Goal: Information Seeking & Learning: Learn about a topic

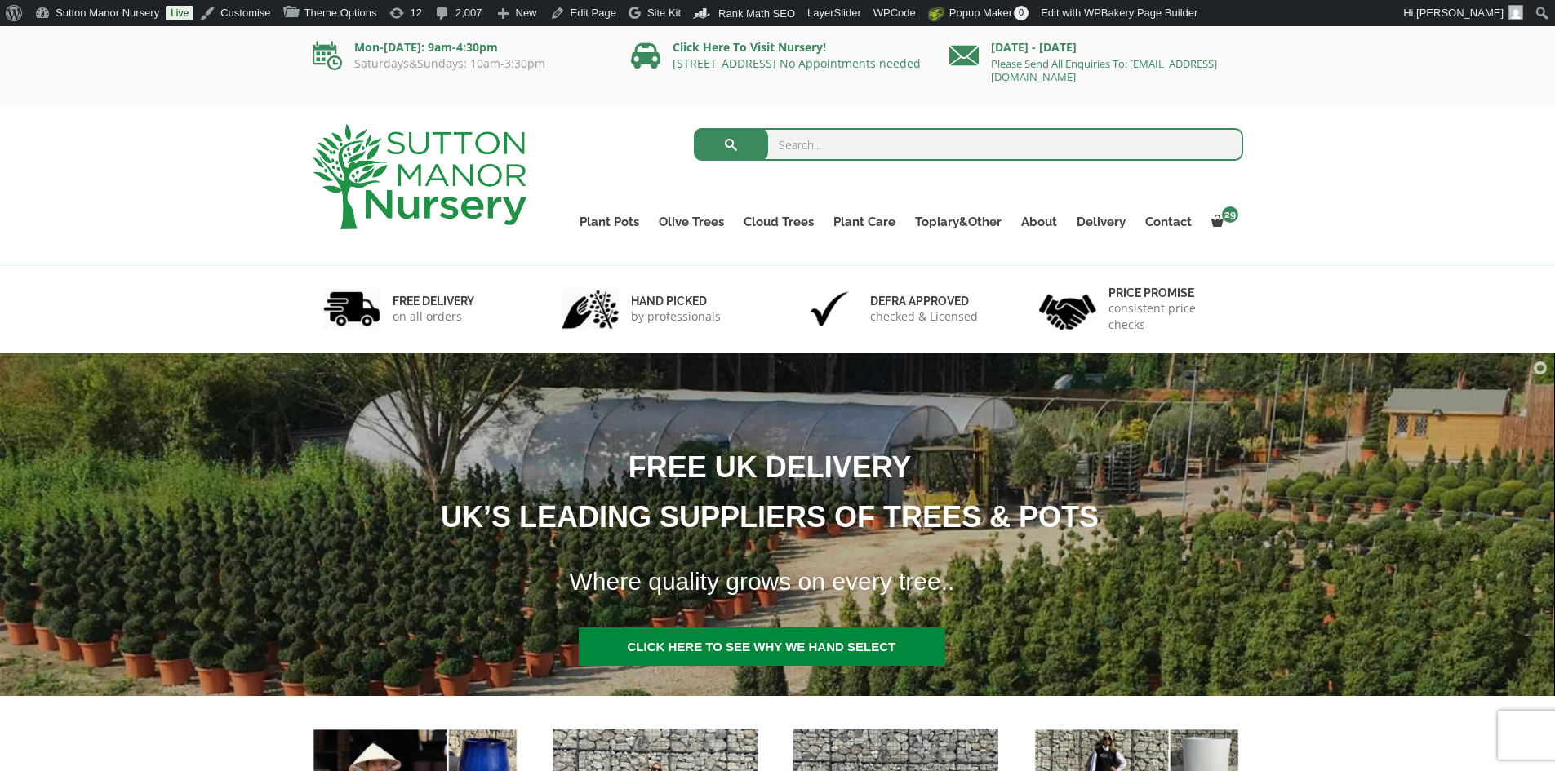
click at [796, 146] on input "search" at bounding box center [968, 144] width 549 height 33
type input "J283"
click at [694, 128] on button "submit" at bounding box center [731, 144] width 74 height 33
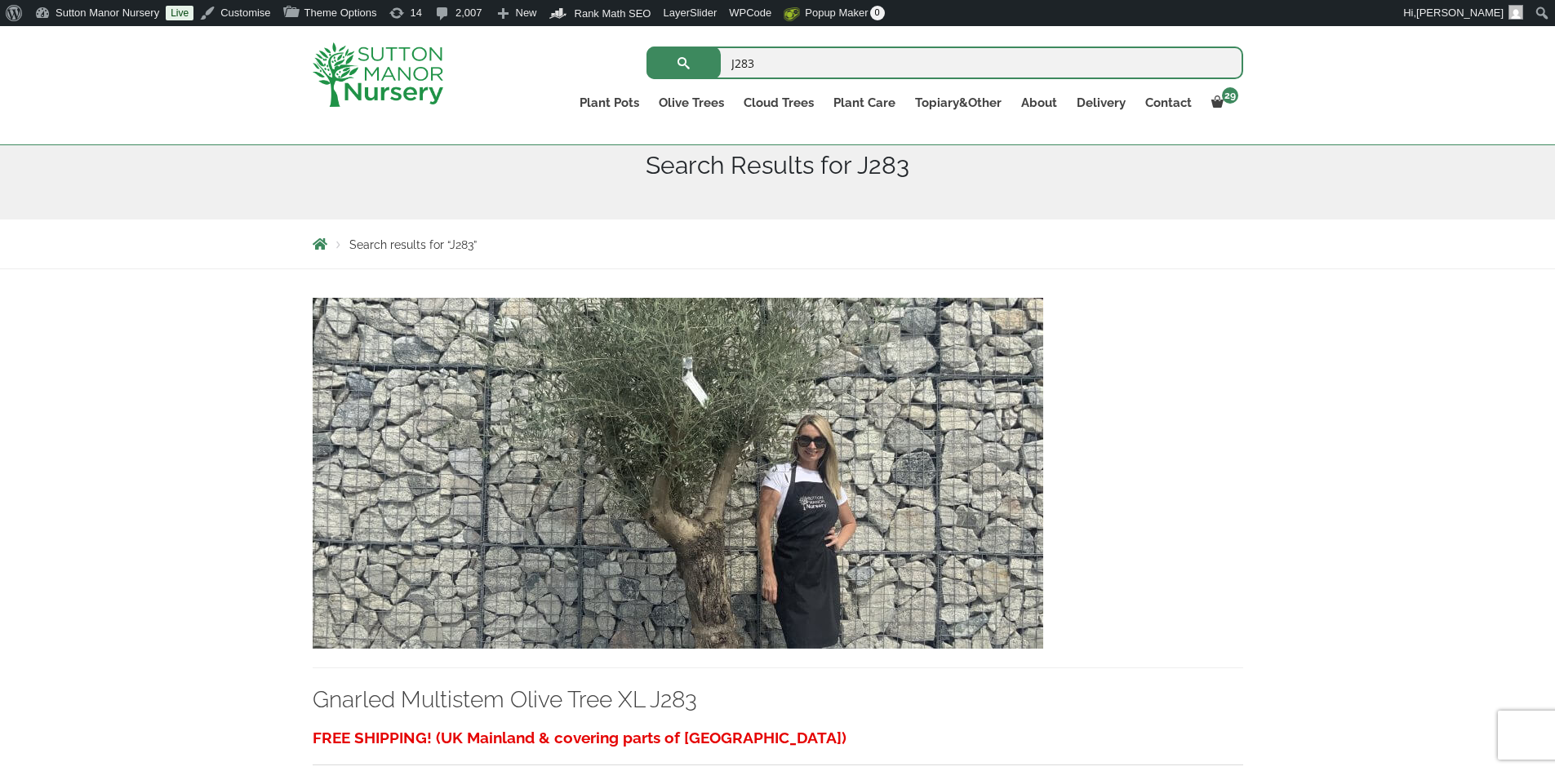
scroll to position [245, 0]
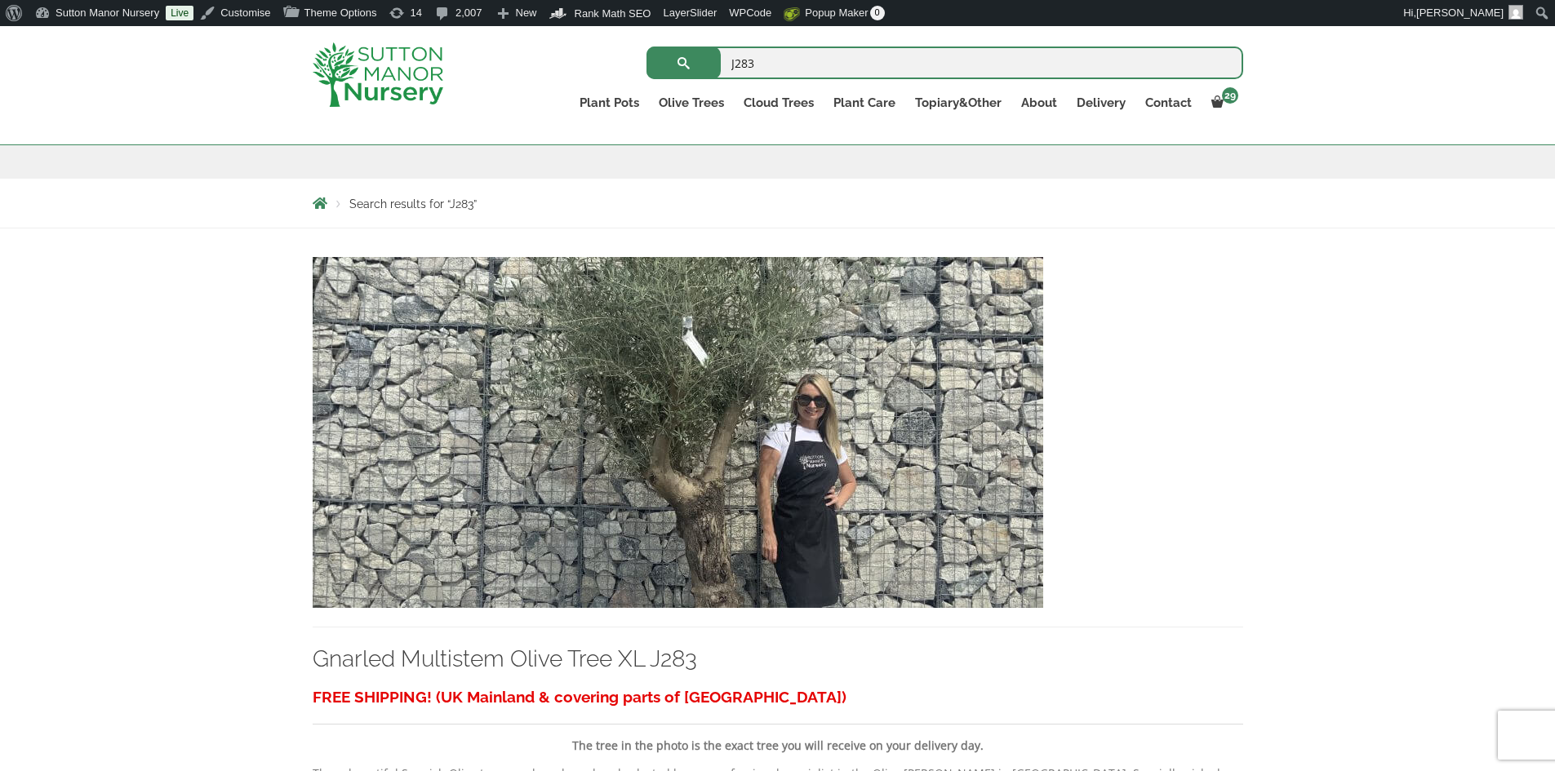
click at [816, 455] on img at bounding box center [678, 432] width 730 height 351
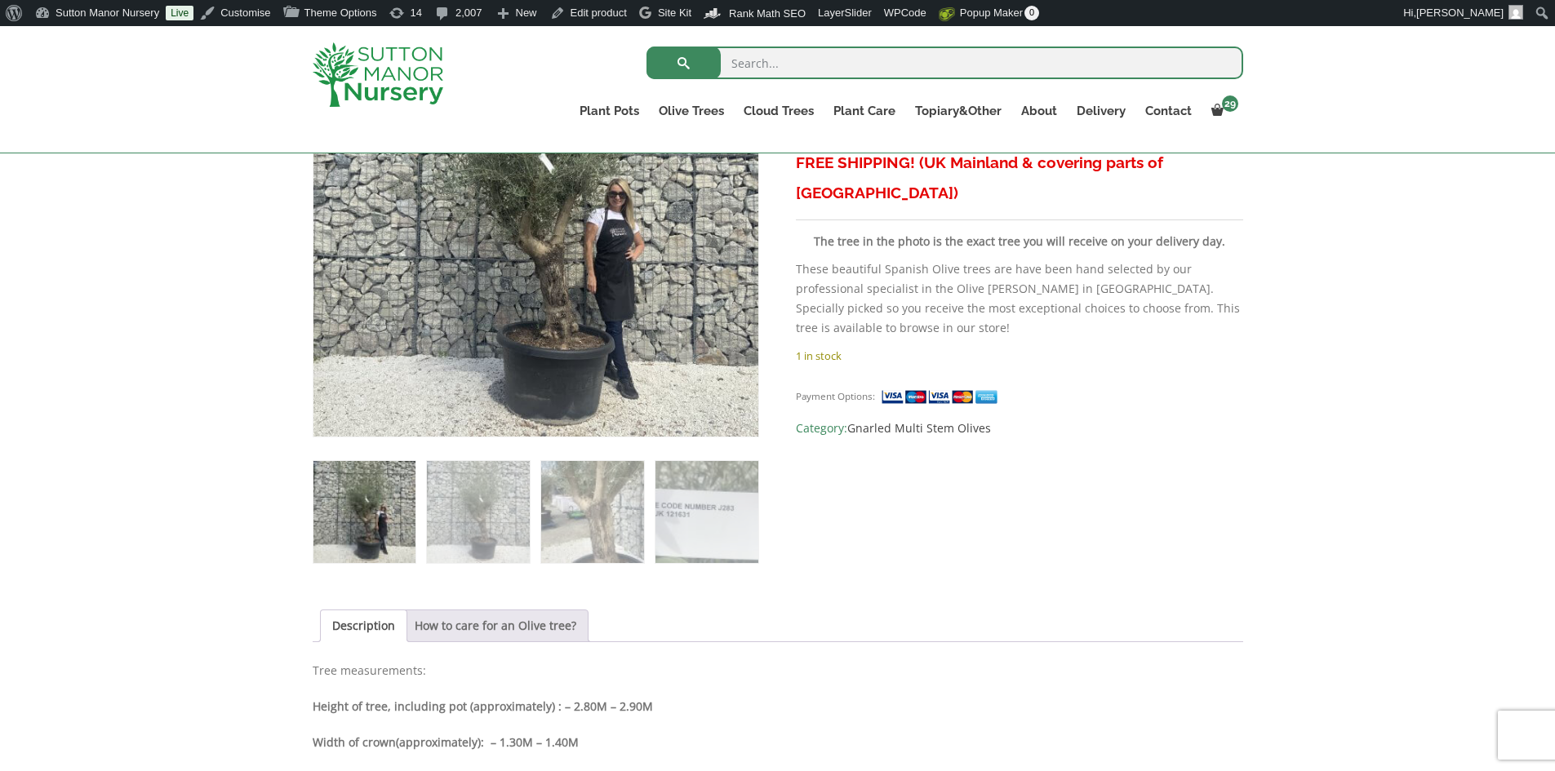
scroll to position [490, 0]
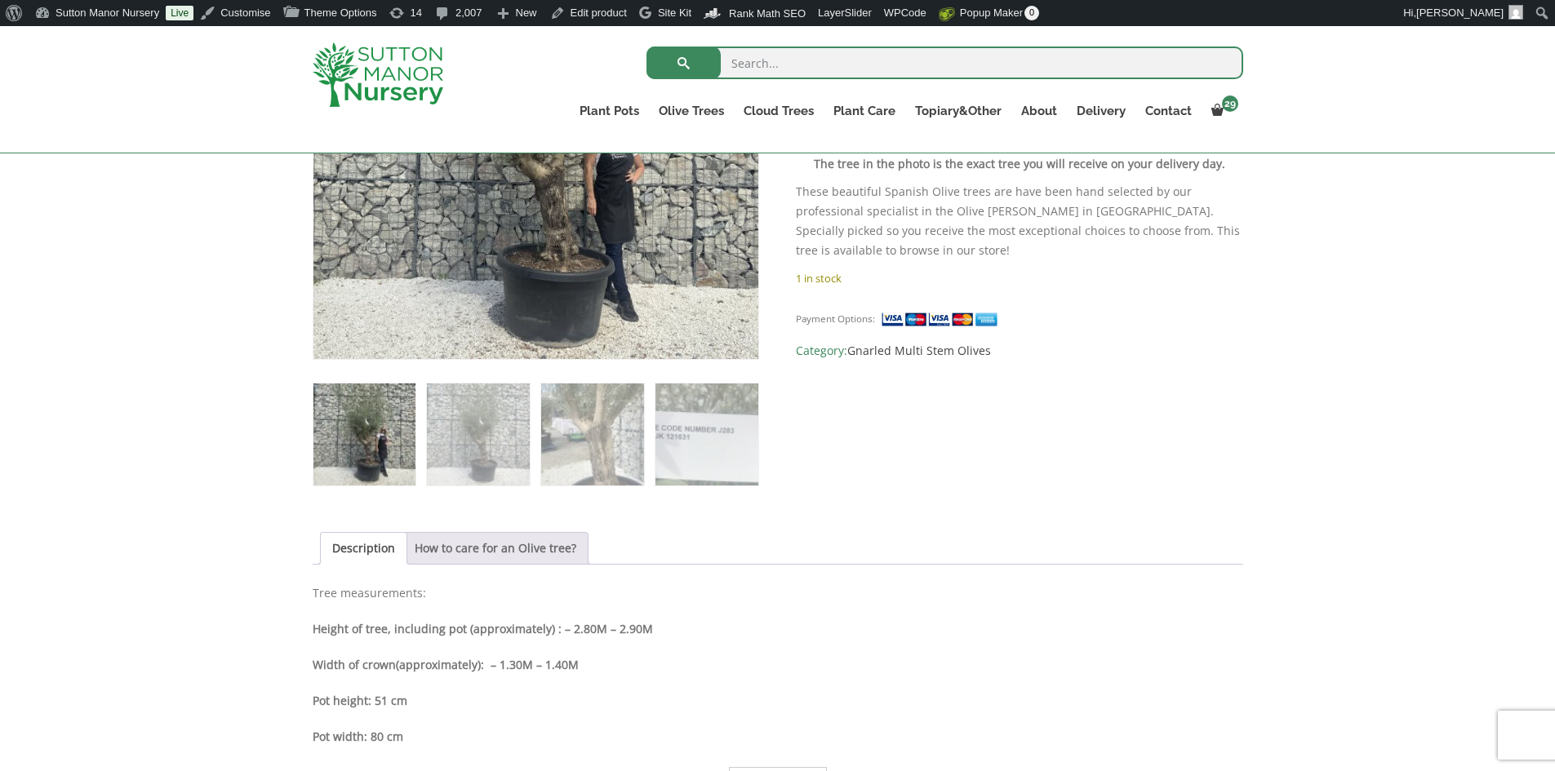
click at [511, 546] on link "How to care for an Olive tree?" at bounding box center [496, 548] width 162 height 31
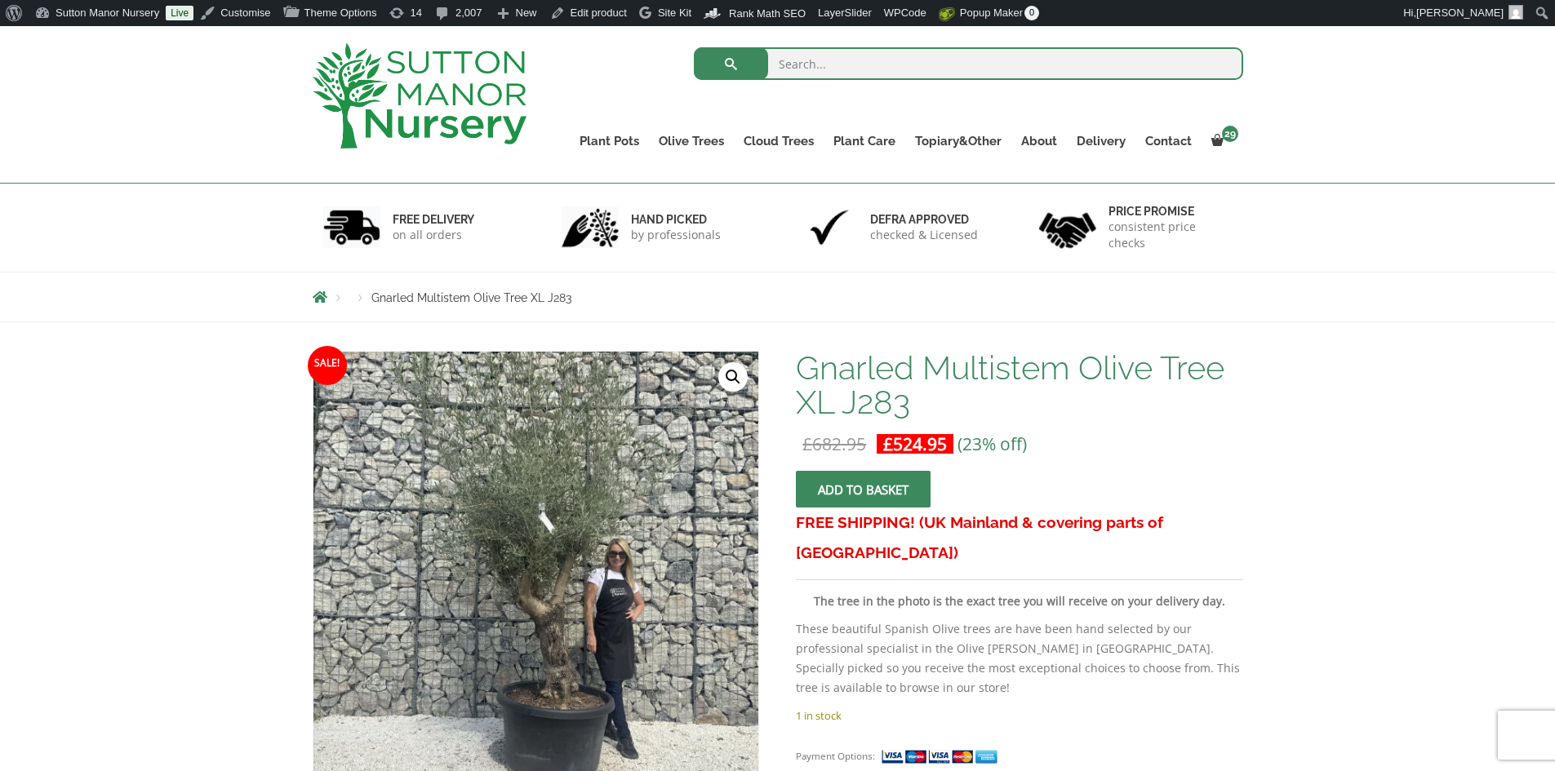
scroll to position [0, 0]
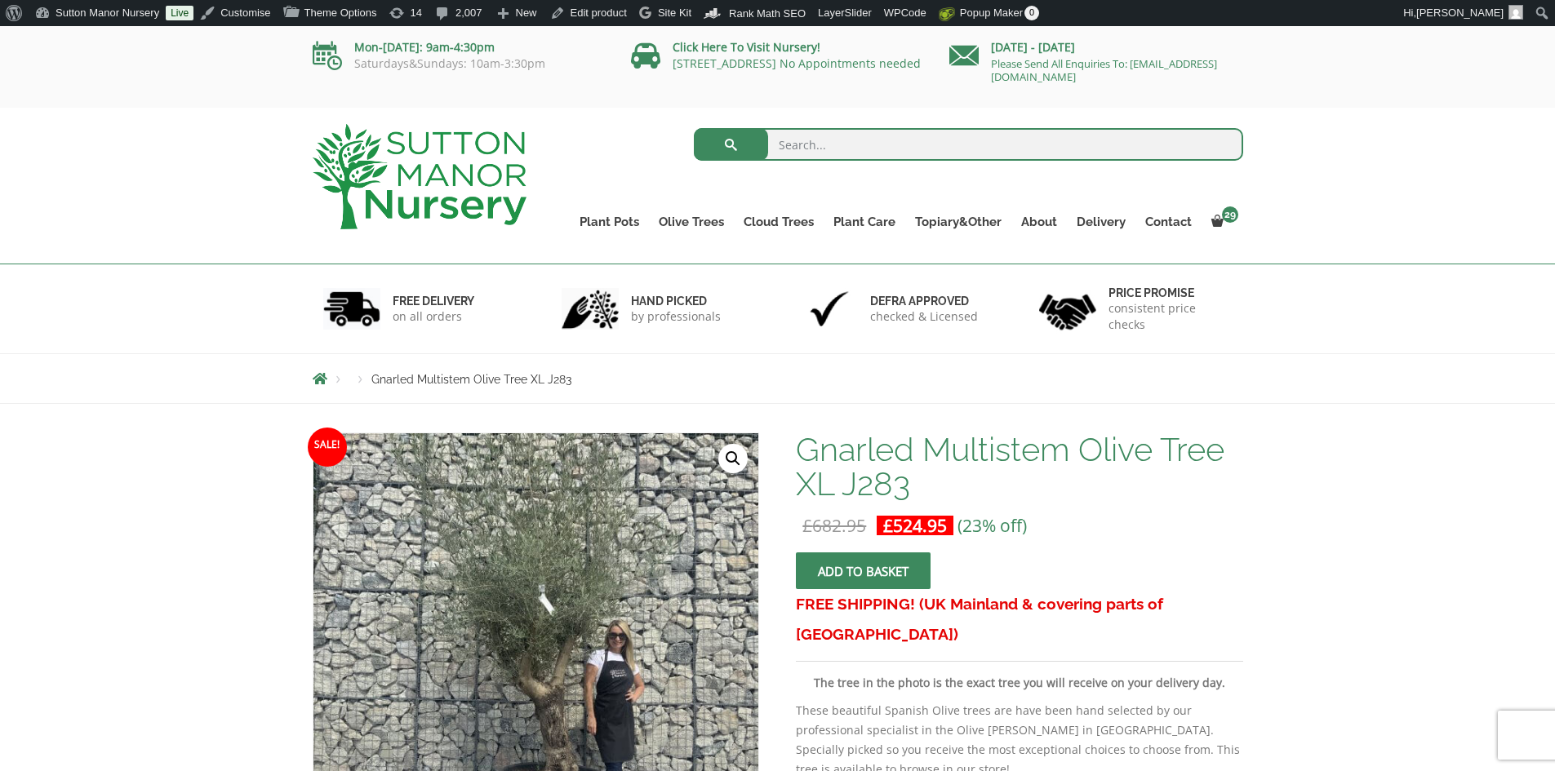
click at [1001, 149] on input "search" at bounding box center [968, 144] width 549 height 33
click at [427, 165] on img at bounding box center [420, 176] width 214 height 105
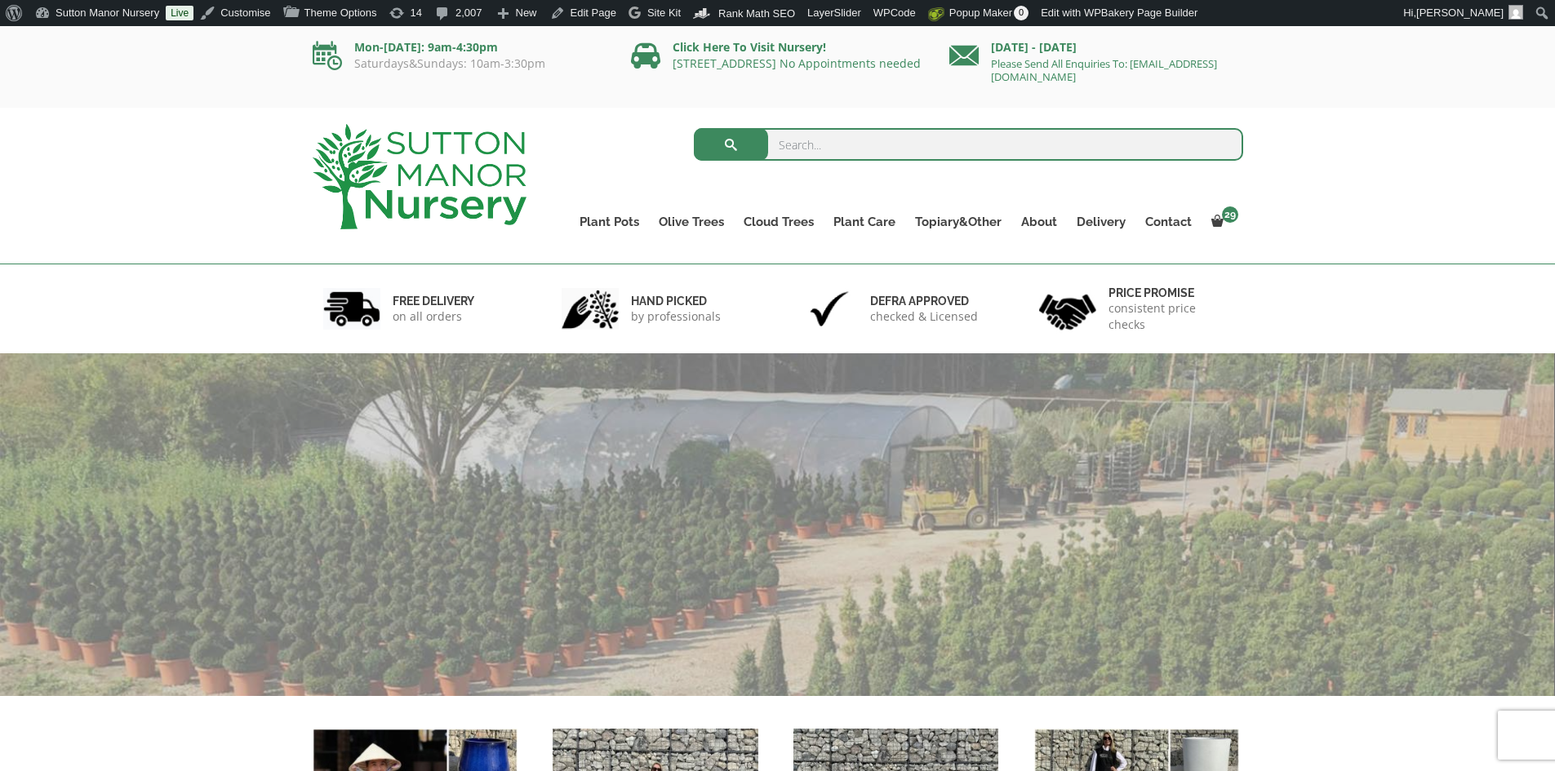
click at [823, 144] on input "search" at bounding box center [968, 144] width 549 height 33
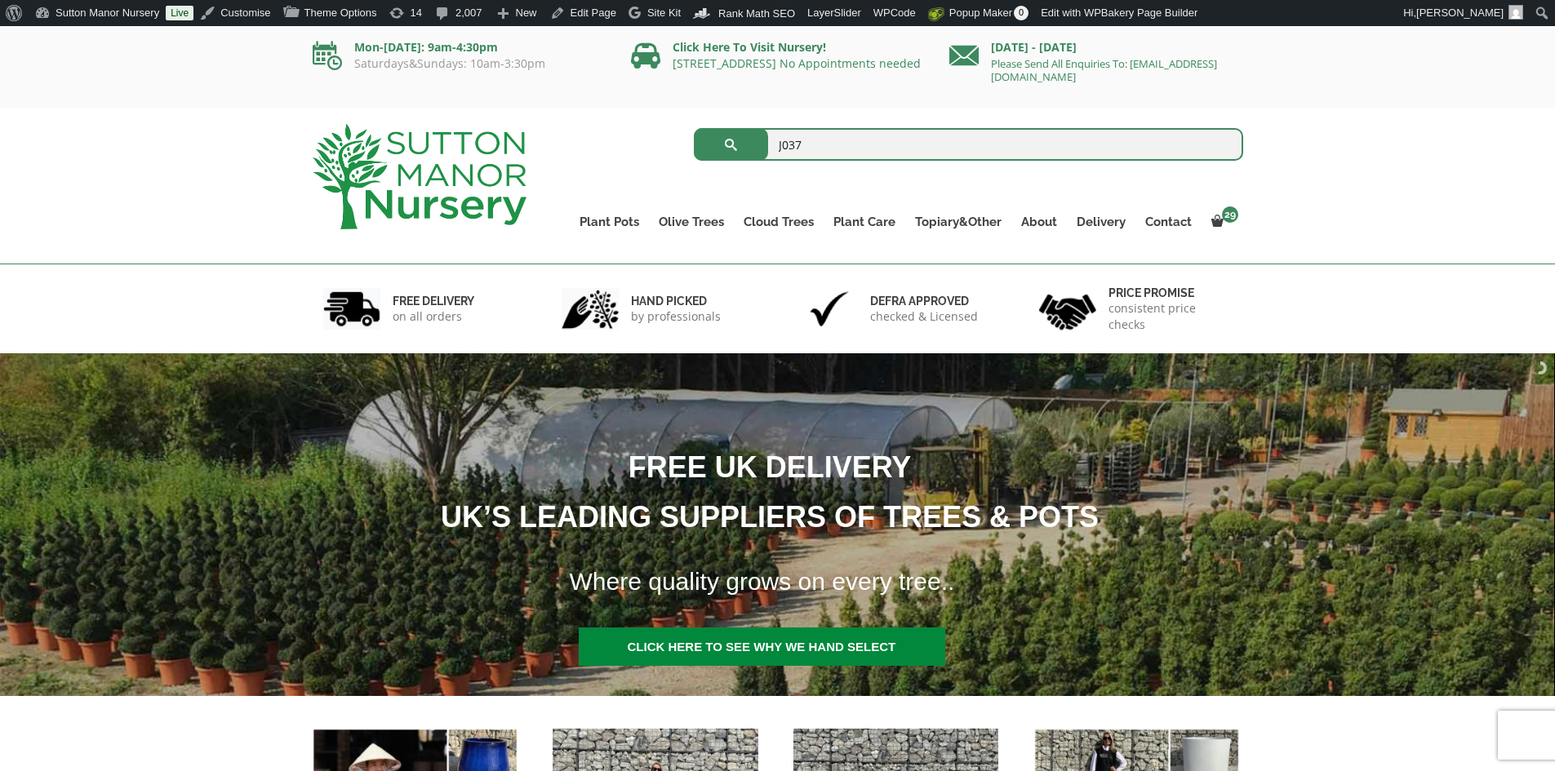
type input "J037"
click at [694, 128] on button "submit" at bounding box center [731, 144] width 74 height 33
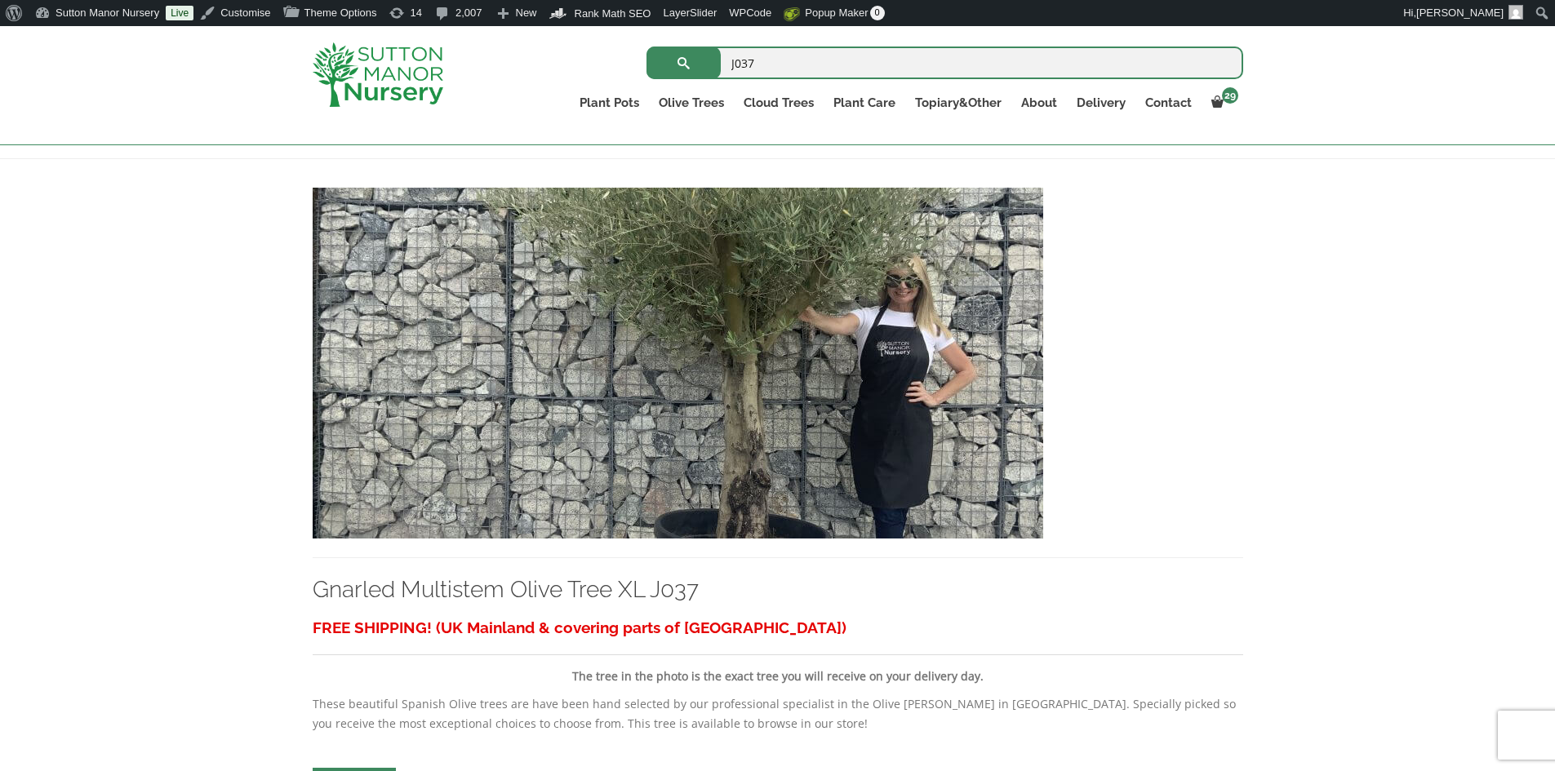
scroll to position [408, 0]
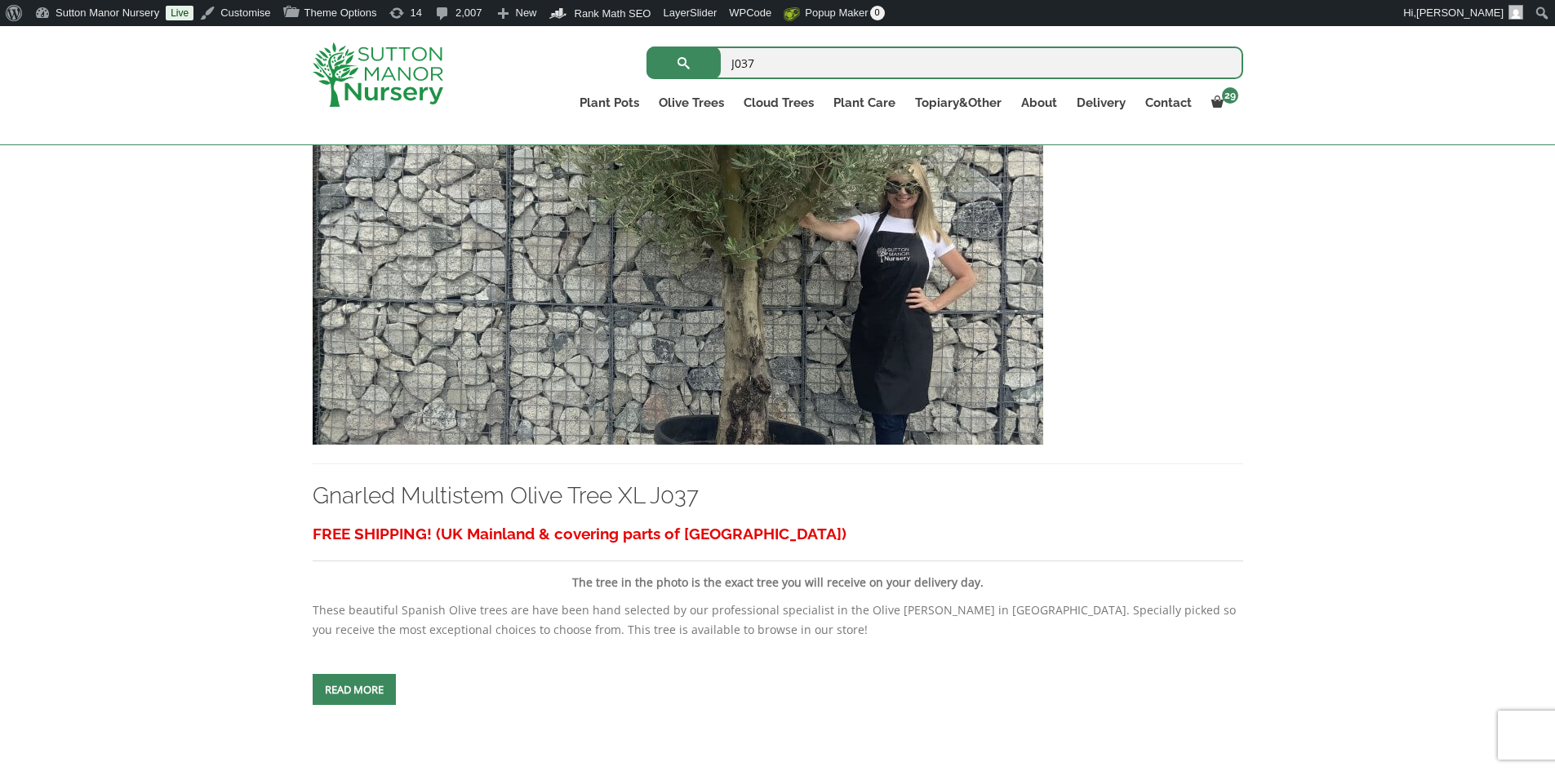
click at [697, 336] on img at bounding box center [678, 269] width 730 height 351
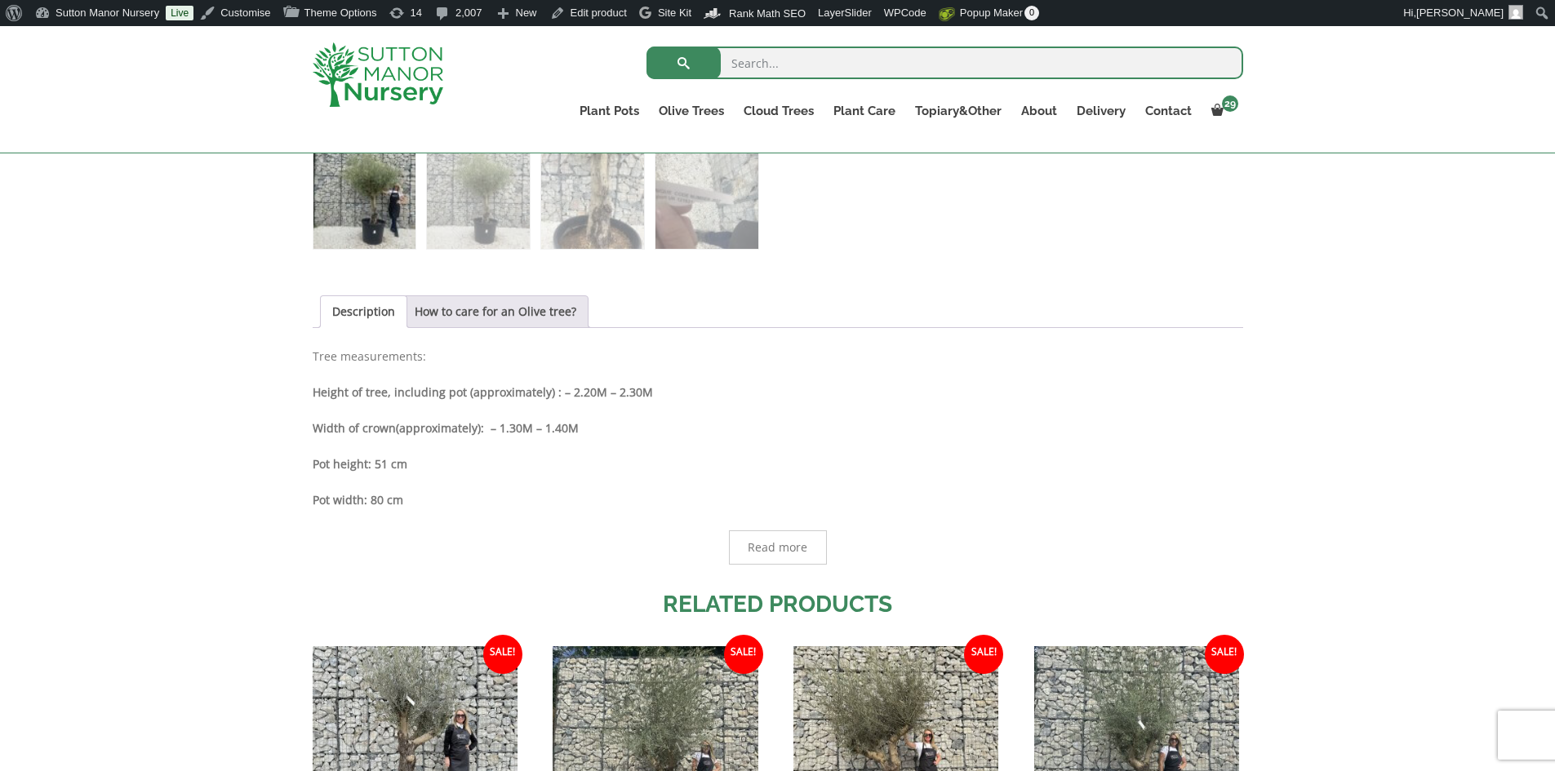
scroll to position [816, 0]
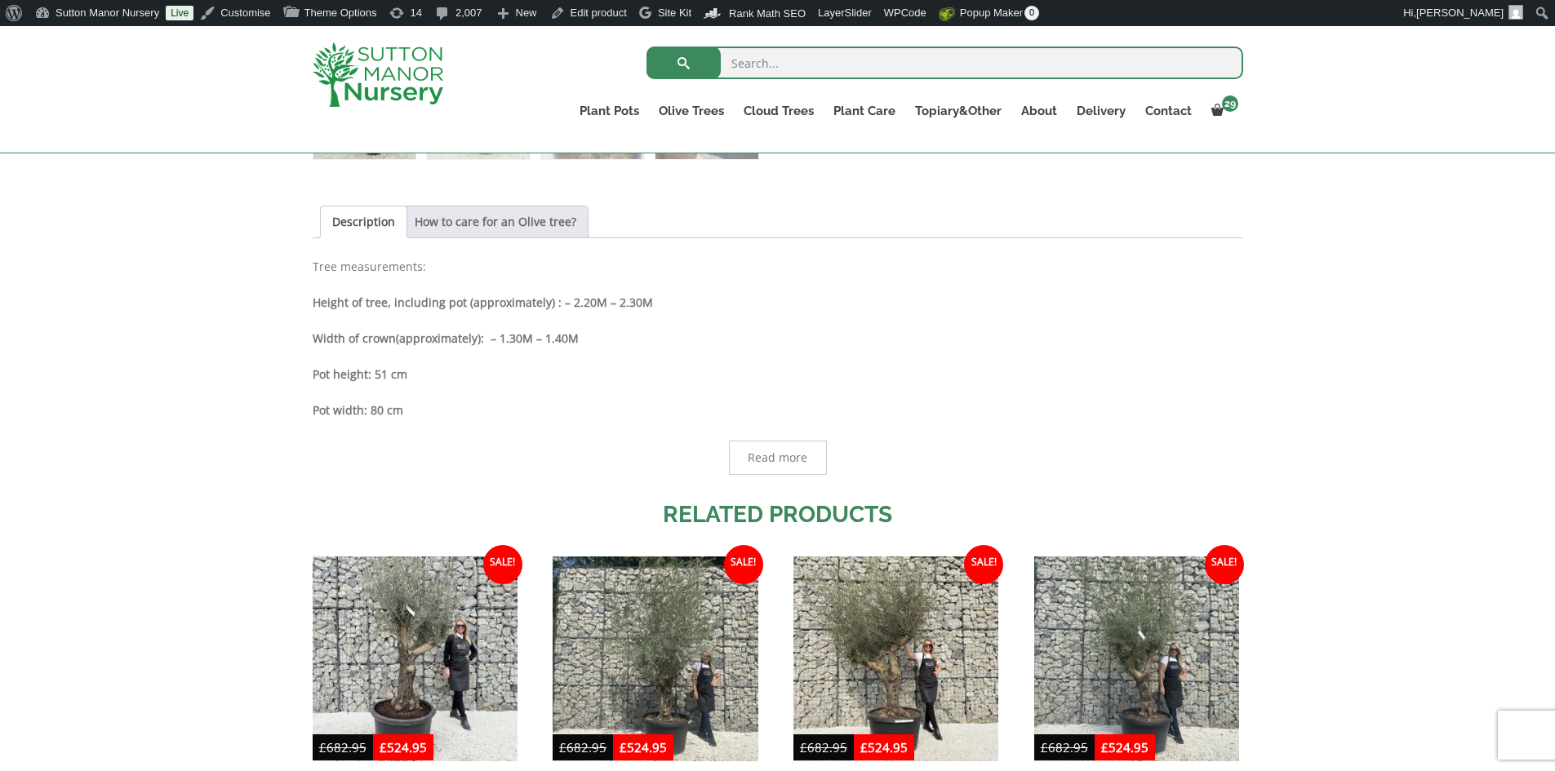
click at [469, 211] on link "How to care for an Olive tree?" at bounding box center [496, 221] width 162 height 31
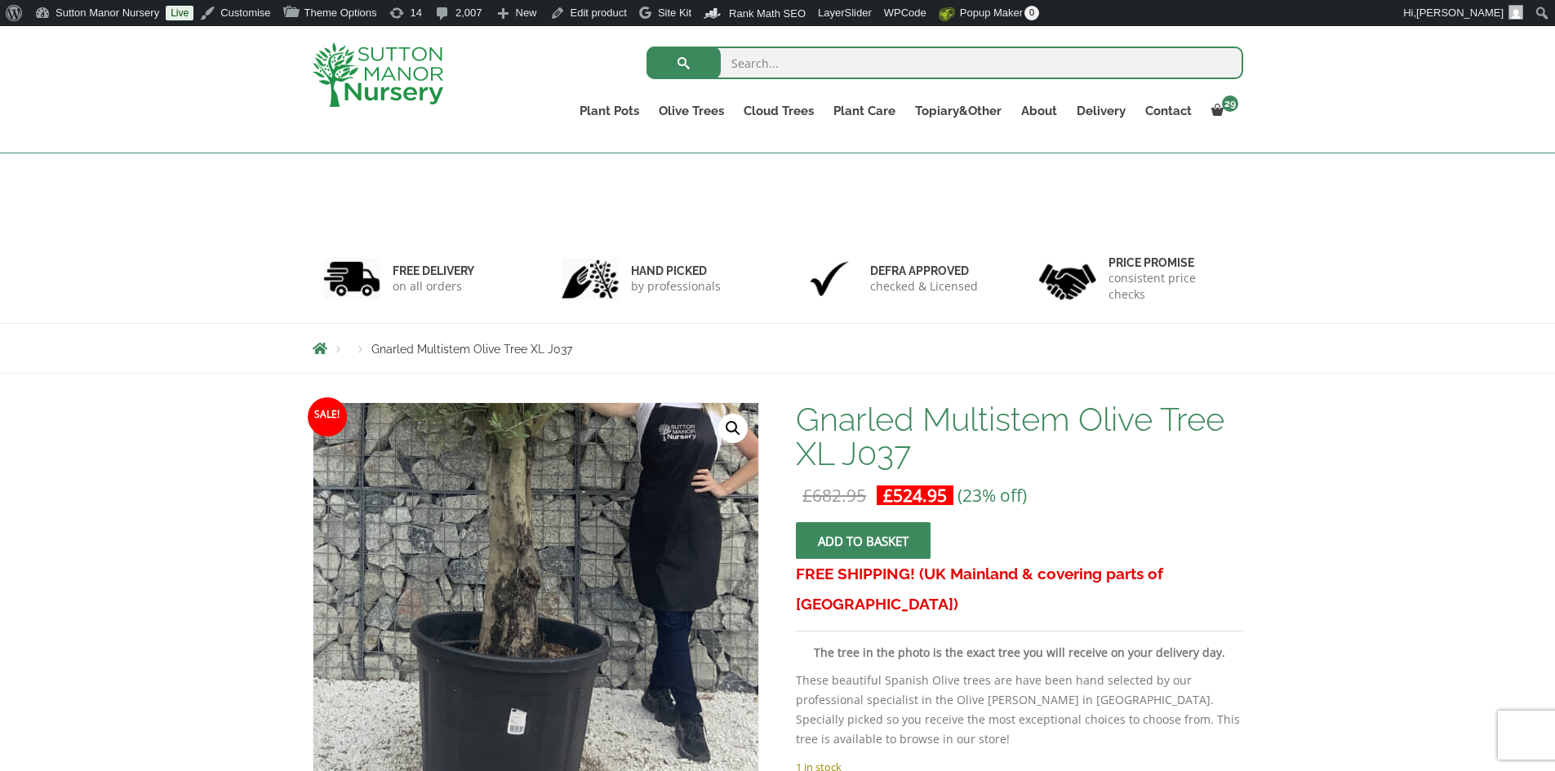
scroll to position [0, 0]
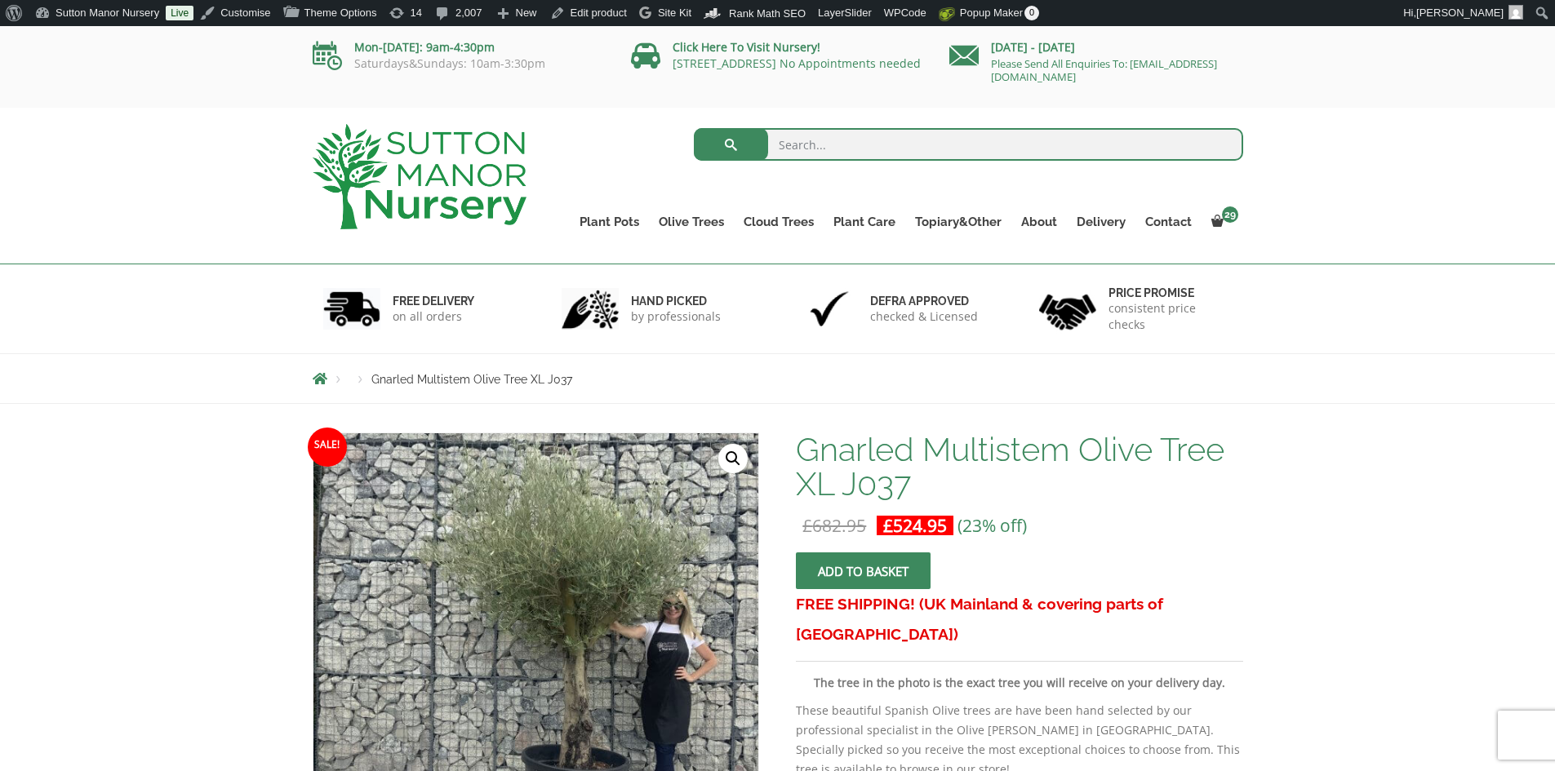
click at [467, 165] on img at bounding box center [420, 176] width 214 height 105
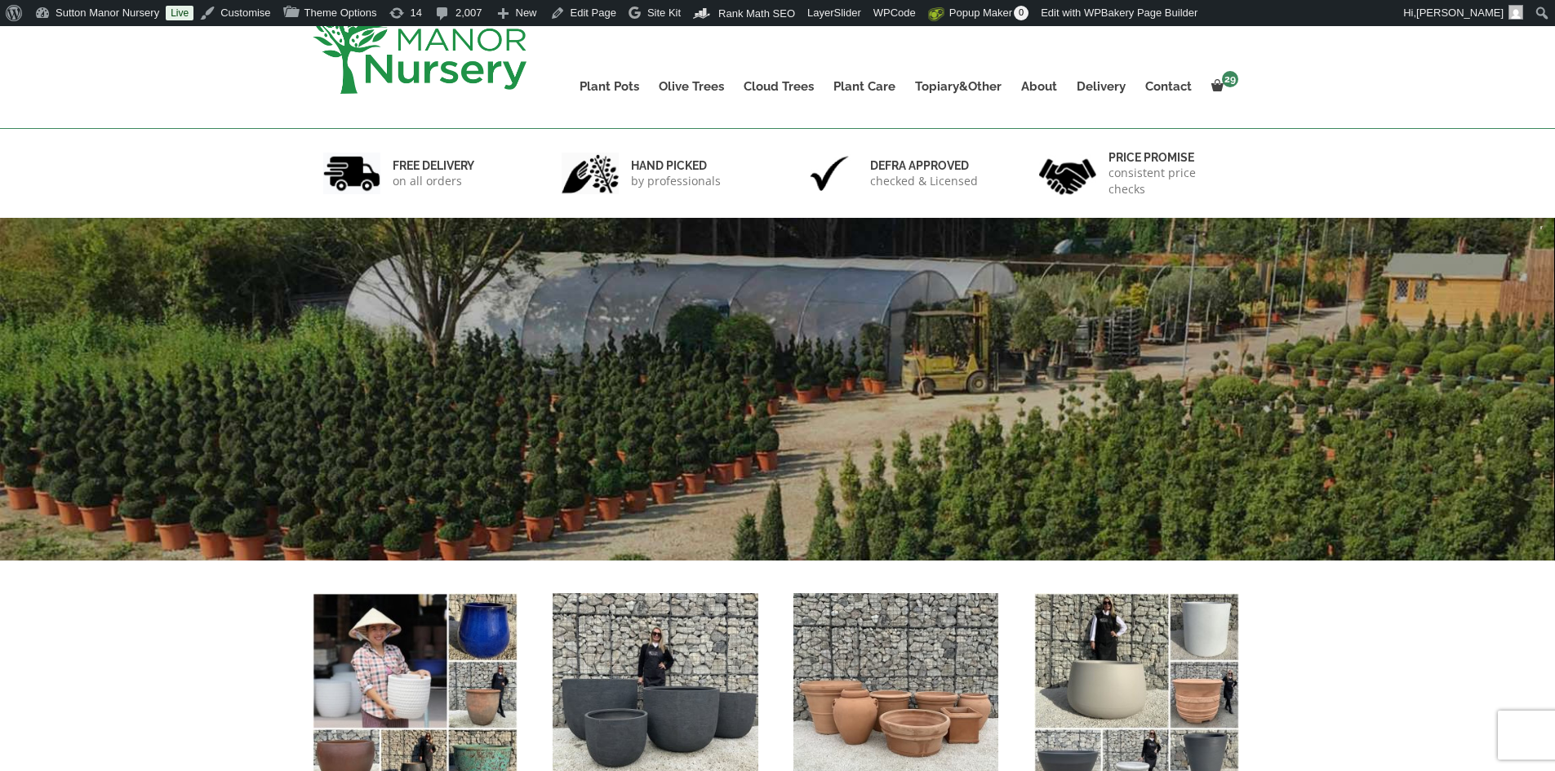
scroll to position [245, 0]
